Goal: Information Seeking & Learning: Learn about a topic

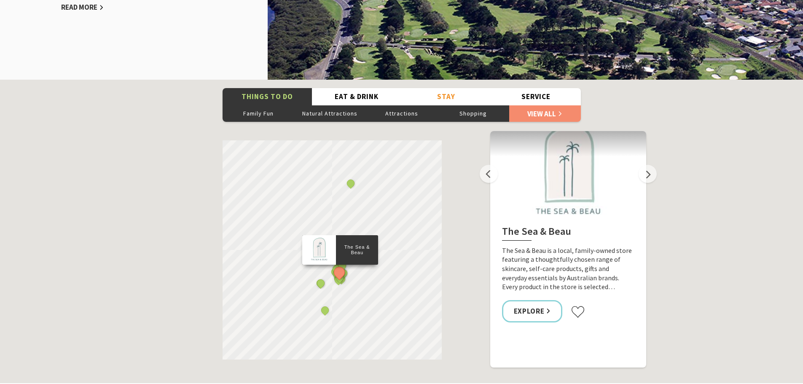
scroll to position [271, 813]
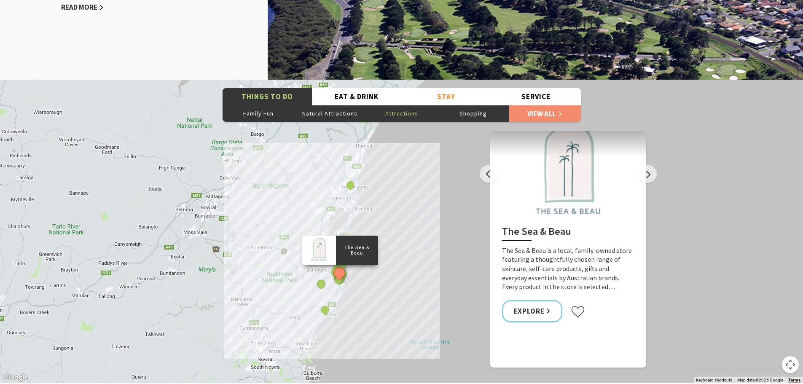
click at [378, 111] on button "Attractions" at bounding box center [402, 113] width 72 height 17
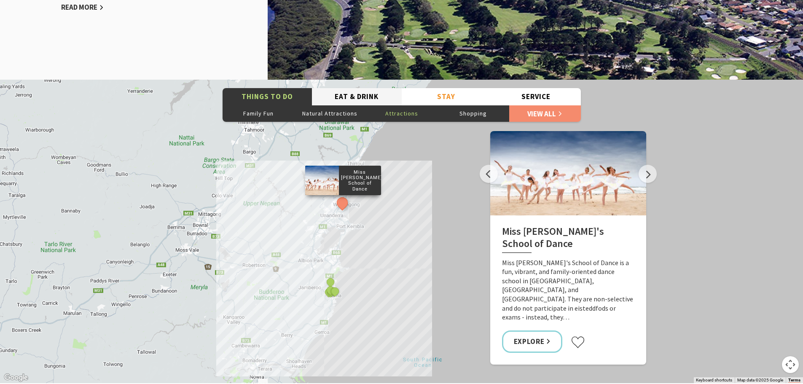
click at [379, 103] on button "Eat & Drink" at bounding box center [357, 96] width 90 height 17
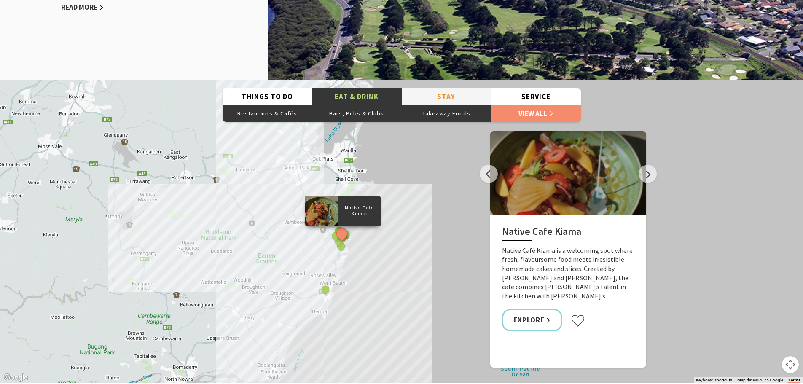
click at [452, 99] on button "Stay" at bounding box center [447, 96] width 90 height 17
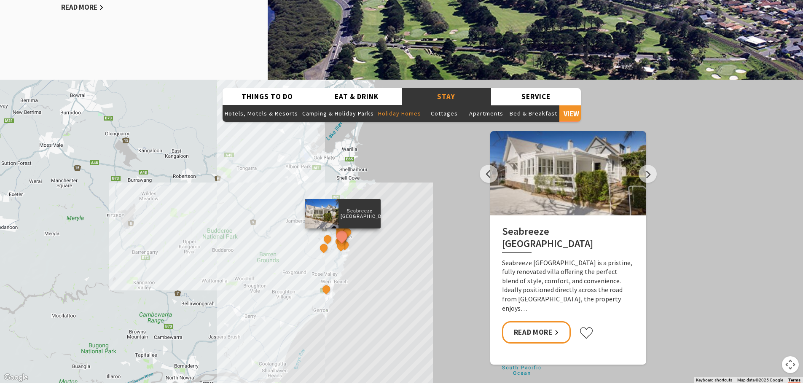
click at [392, 114] on button "Holiday Homes" at bounding box center [399, 113] width 47 height 17
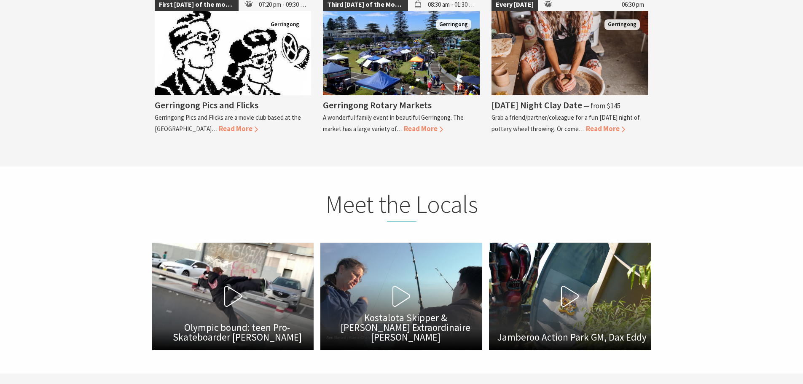
scroll to position [1980, 0]
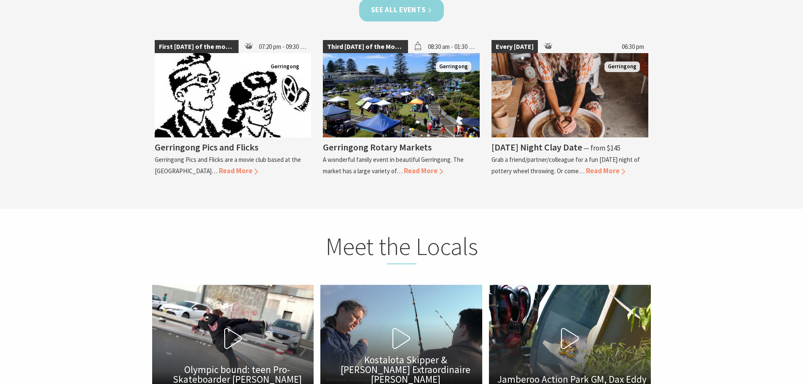
click at [412, 19] on link "See all Events" at bounding box center [401, 10] width 85 height 22
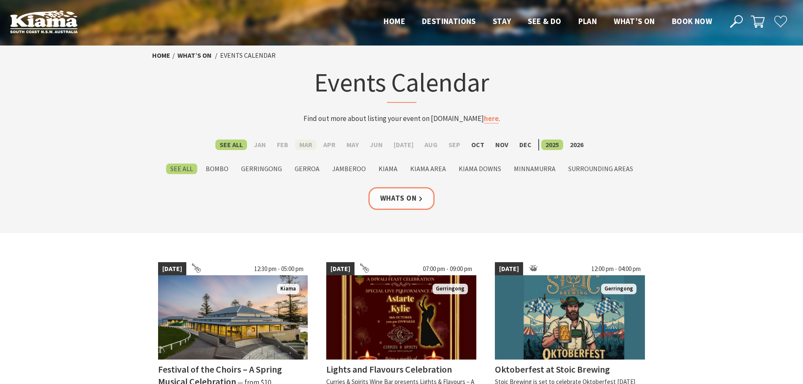
click at [311, 146] on label "Mar" at bounding box center [305, 144] width 21 height 11
click at [0, 0] on input "Mar" at bounding box center [0, 0] width 0 height 0
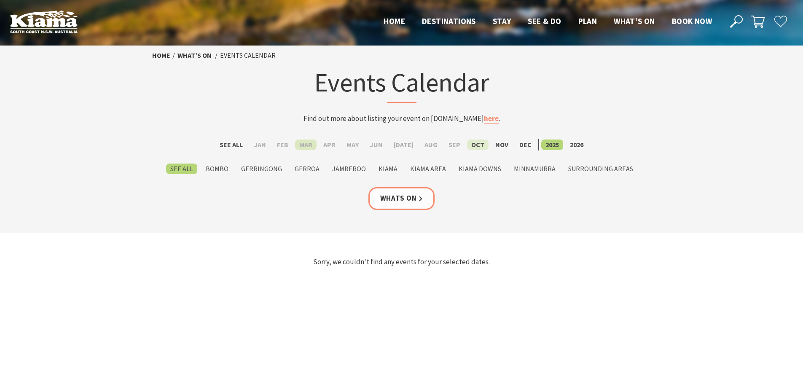
click at [467, 146] on label "Oct" at bounding box center [477, 144] width 21 height 11
click at [0, 0] on input "Oct" at bounding box center [0, 0] width 0 height 0
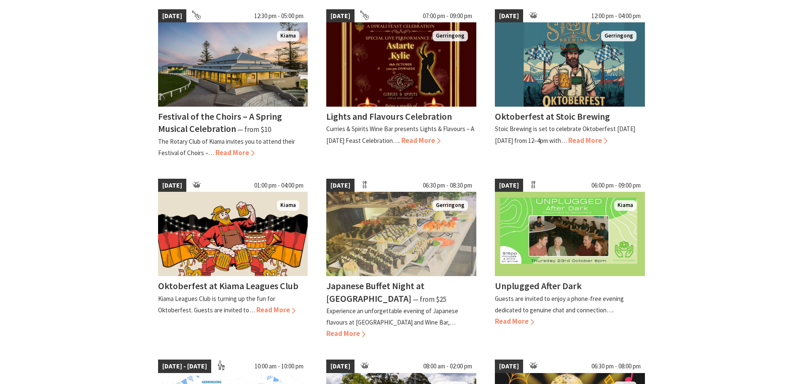
scroll to position [42, 0]
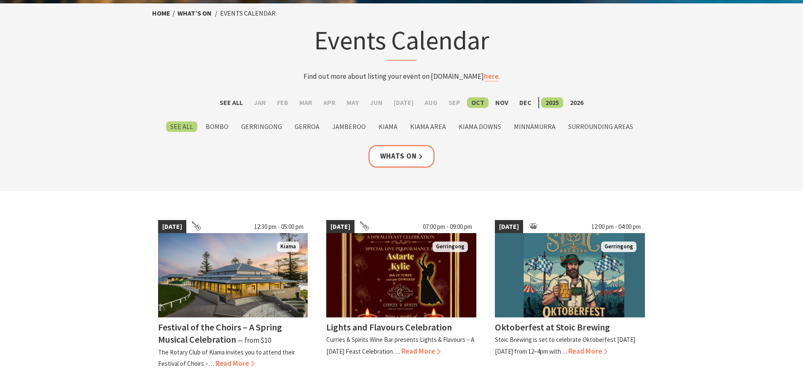
click at [527, 133] on div "See All Jan Feb Mar Apr May Jun Jul Aug Sep Oct Nov Dec 2025 2026 See All Bombo…" at bounding box center [402, 121] width 506 height 48
click at [527, 127] on label "Minnamurra" at bounding box center [534, 126] width 50 height 11
click at [0, 0] on input "Minnamurra" at bounding box center [0, 0] width 0 height 0
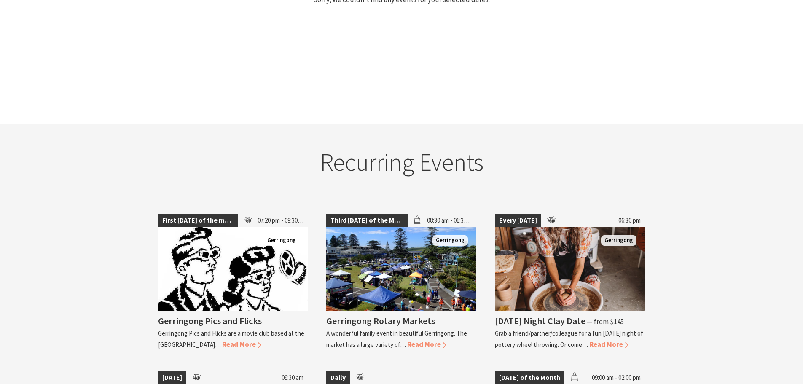
scroll to position [337, 0]
